Goal: Task Accomplishment & Management: Use online tool/utility

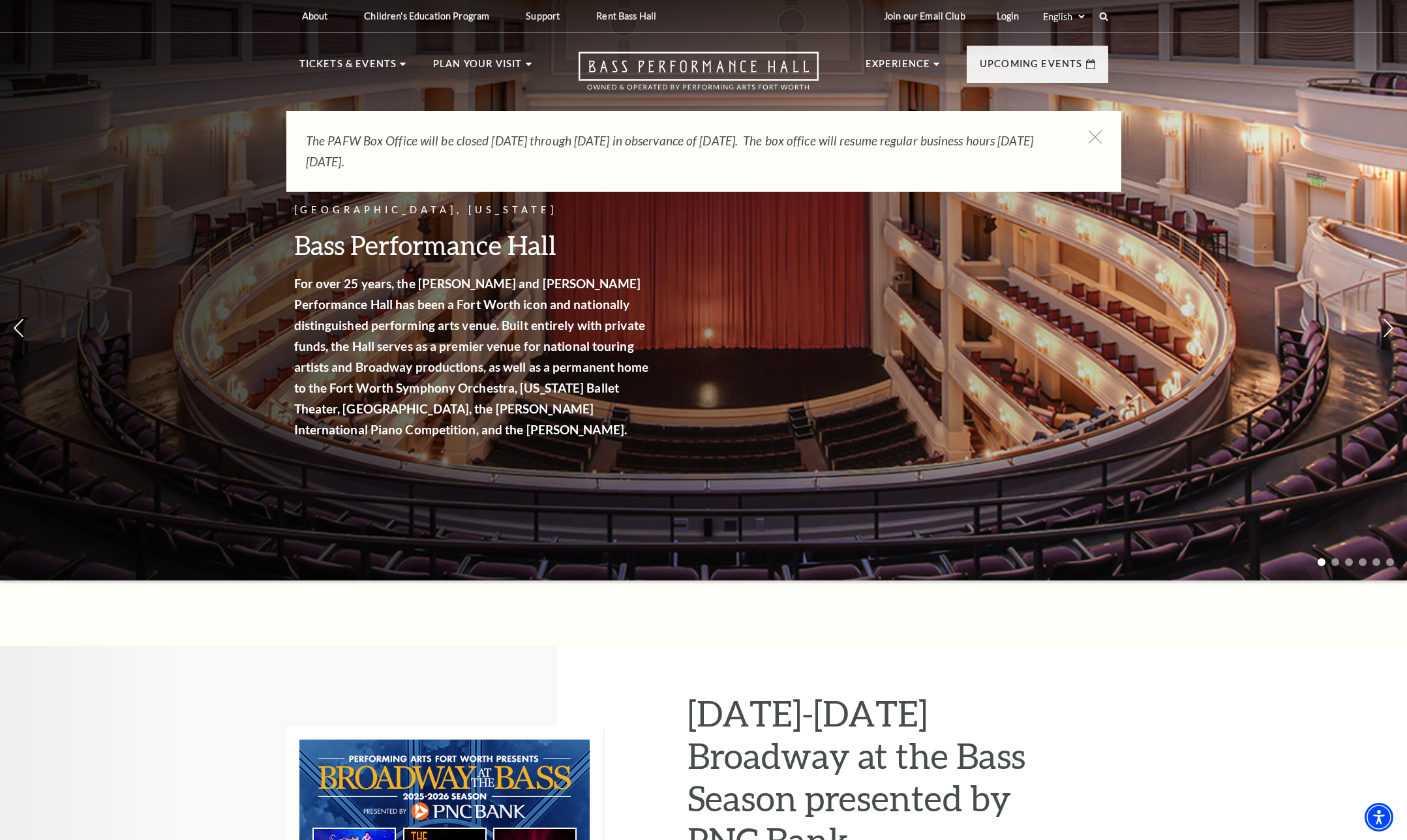
click at [1095, 121] on div "The PAFW Box Office will be closed [DATE] through [DATE] in observance of [DATE…" at bounding box center [704, 151] width 835 height 81
click at [1093, 132] on icon at bounding box center [1094, 137] width 16 height 16
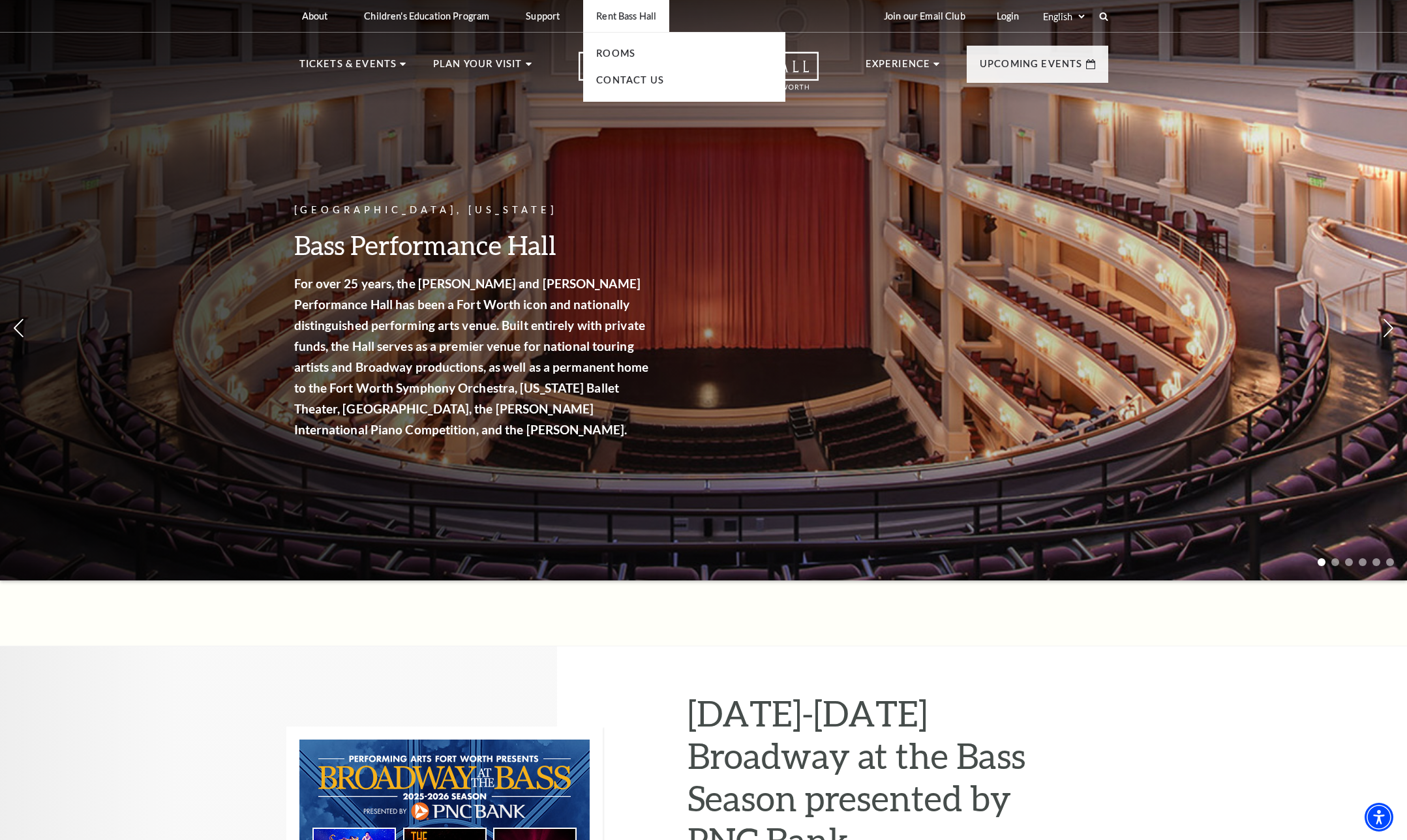
click at [657, 23] on li "Rent Bass Hall Rooms Contact Us" at bounding box center [626, 15] width 86 height 32
click at [628, 52] on link "Rooms" at bounding box center [616, 52] width 40 height 11
